Goal: Task Accomplishment & Management: Use online tool/utility

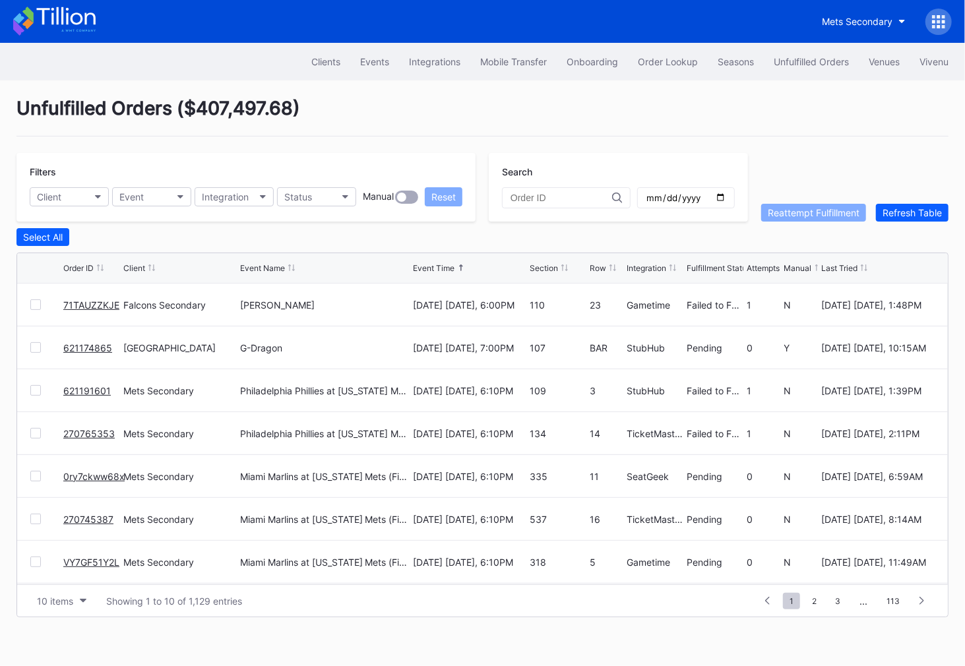
click at [94, 301] on link "71TAUZZKJE" at bounding box center [91, 305] width 56 height 11
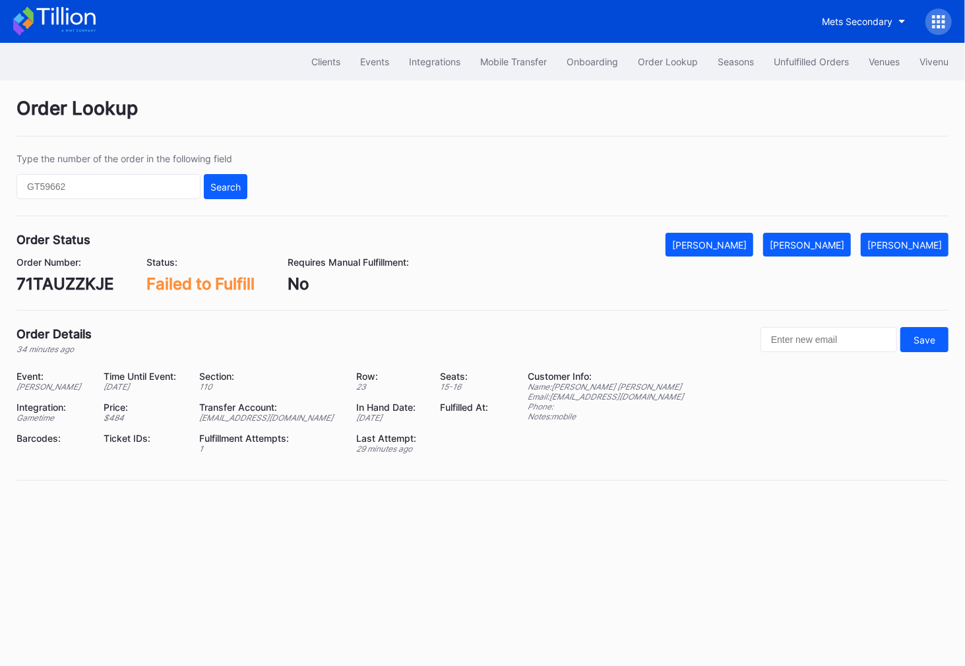
click at [88, 284] on div "71TAUZZKJE" at bounding box center [64, 283] width 97 height 19
copy div "71TAUZZKJE"
click at [821, 239] on div "[PERSON_NAME]" at bounding box center [807, 244] width 75 height 11
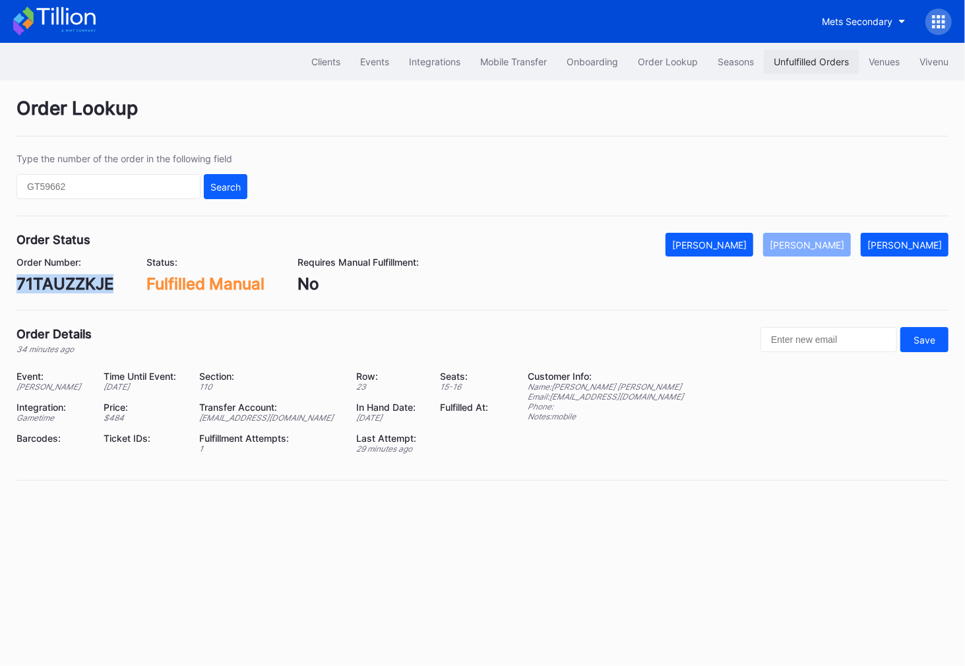
click at [798, 65] on div "Unfulfilled Orders" at bounding box center [811, 61] width 75 height 11
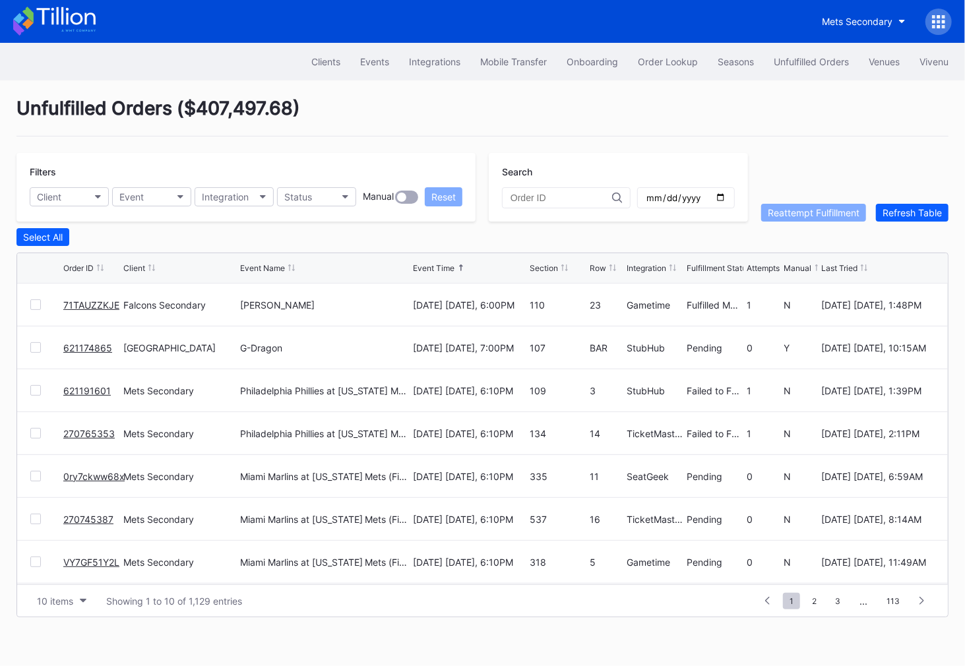
click at [87, 346] on link "621174865" at bounding box center [87, 347] width 49 height 11
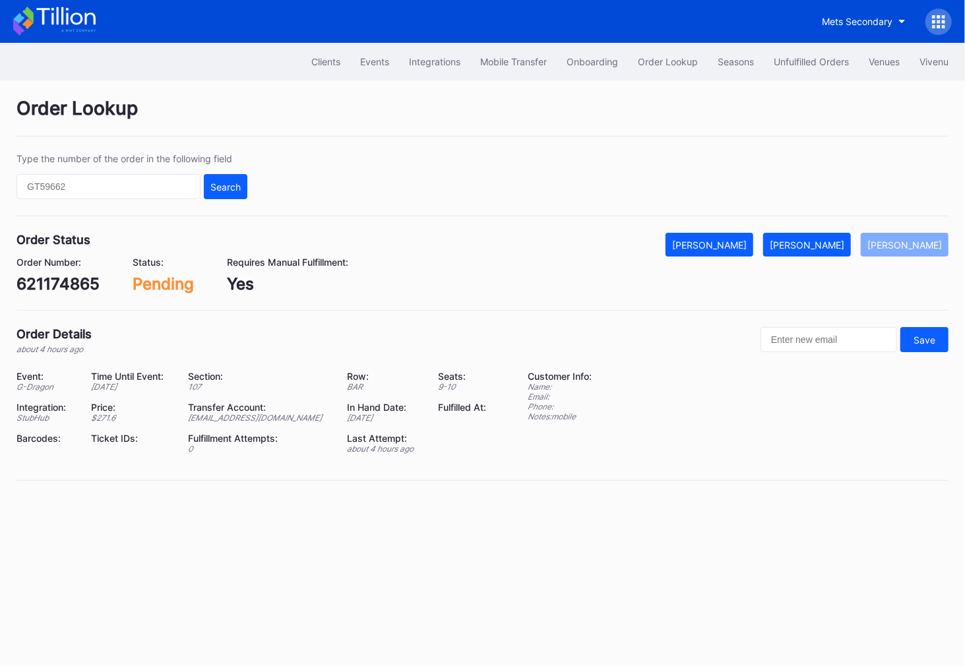
click at [70, 290] on div "621174865" at bounding box center [57, 283] width 83 height 19
copy div "621174865"
click at [836, 241] on div "[PERSON_NAME]" at bounding box center [807, 244] width 75 height 11
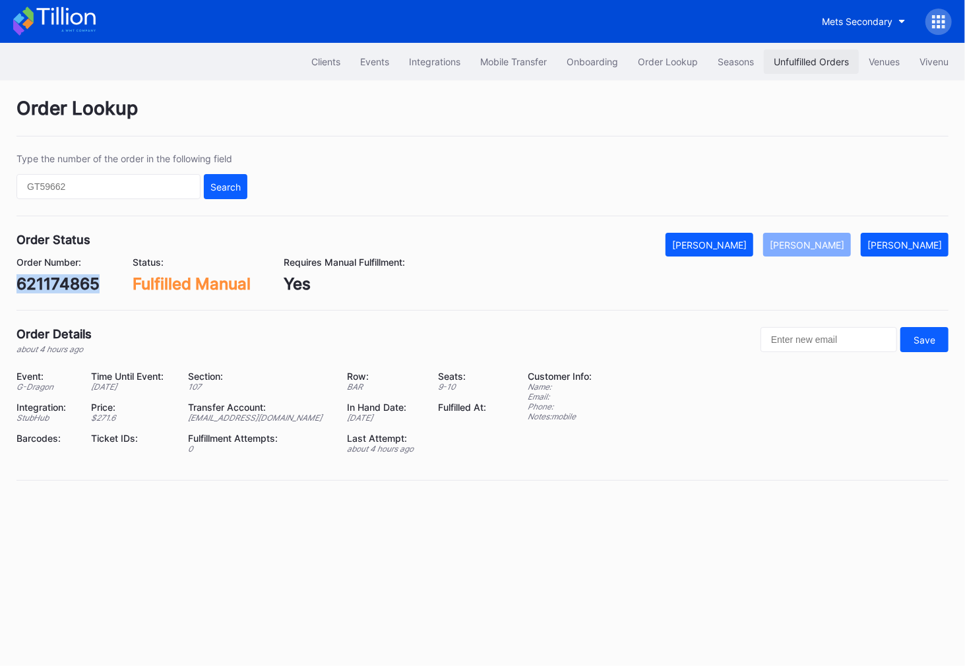
click at [819, 51] on button "Unfulfilled Orders" at bounding box center [811, 61] width 95 height 24
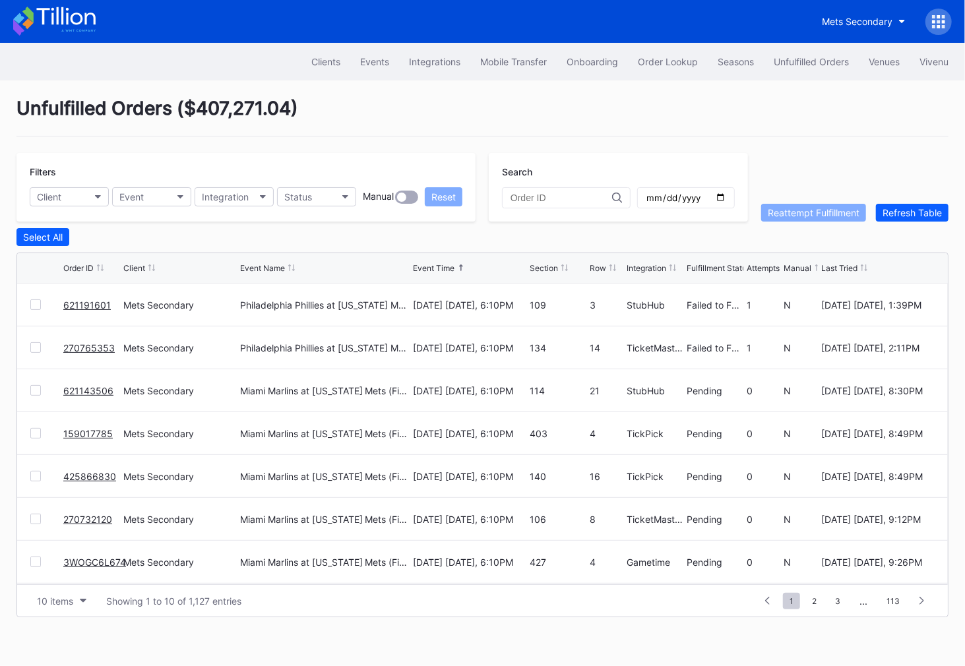
click at [38, 303] on div at bounding box center [35, 305] width 11 height 11
click at [37, 349] on div at bounding box center [35, 347] width 11 height 11
click at [817, 210] on div "Reattempt Fulfillment" at bounding box center [814, 212] width 92 height 11
click at [690, 57] on div "Order Lookup" at bounding box center [668, 61] width 60 height 11
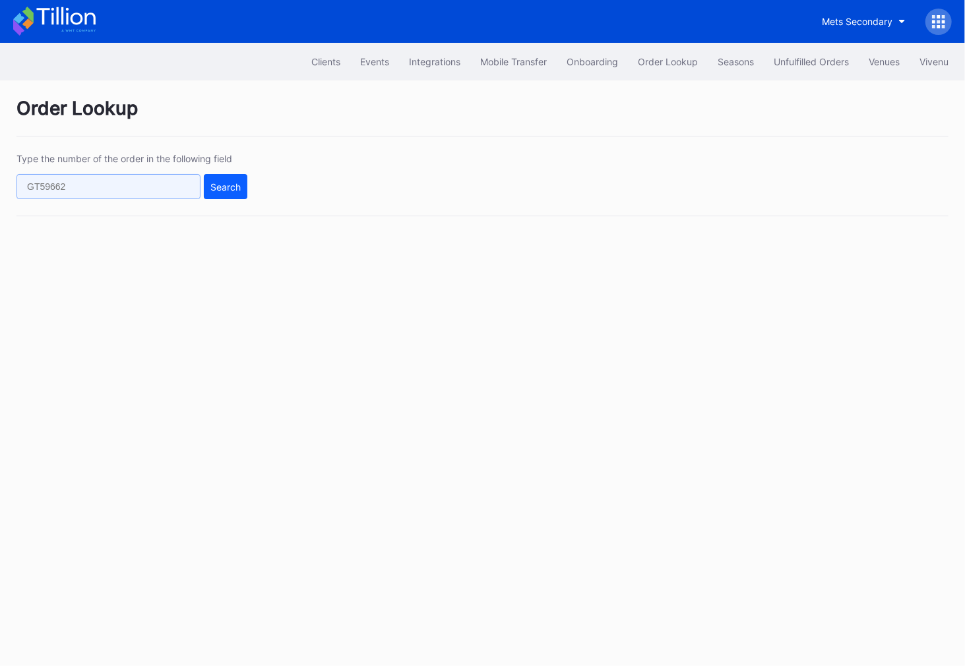
click at [149, 174] on input "text" at bounding box center [108, 186] width 184 height 25
paste input "620711776"
click at [217, 187] on div "Search" at bounding box center [225, 186] width 30 height 11
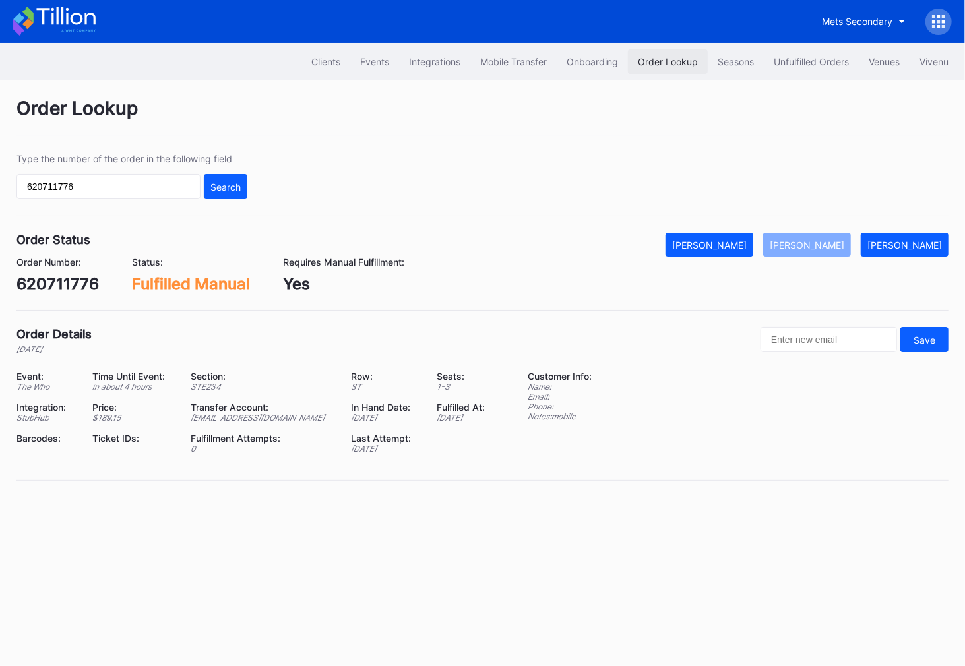
click at [676, 57] on div "Order Lookup" at bounding box center [668, 61] width 60 height 11
click at [172, 180] on input "620711776" at bounding box center [108, 186] width 184 height 25
paste input "118046"
type input "621180466"
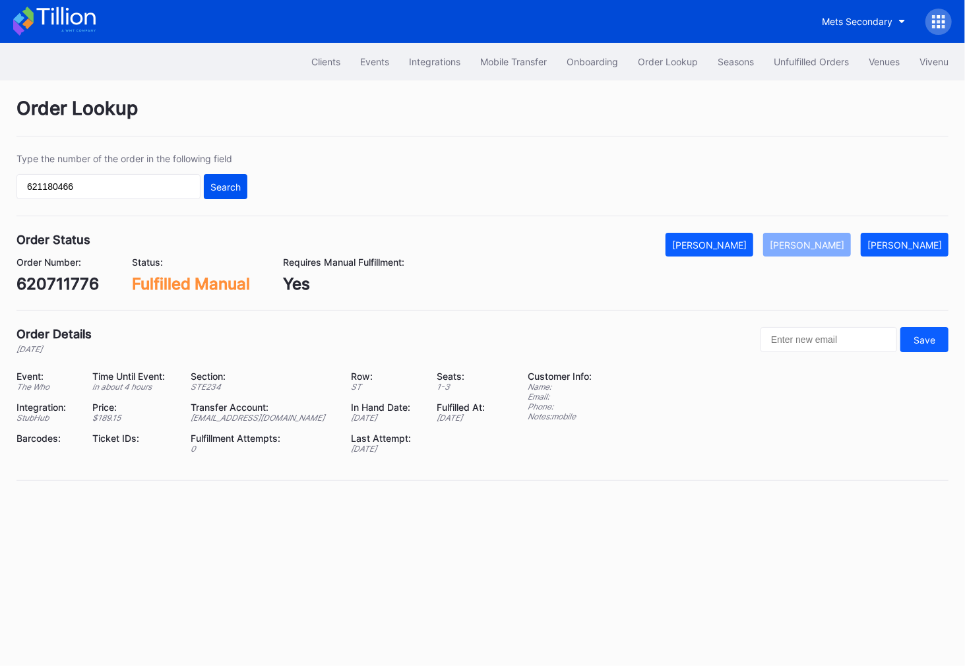
click at [224, 185] on div "Search" at bounding box center [225, 186] width 30 height 11
